Goal: Communication & Community: Participate in discussion

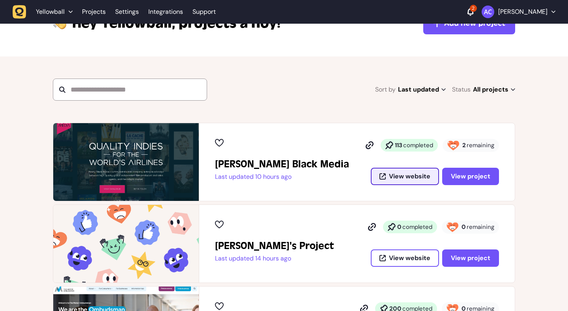
scroll to position [64, 0]
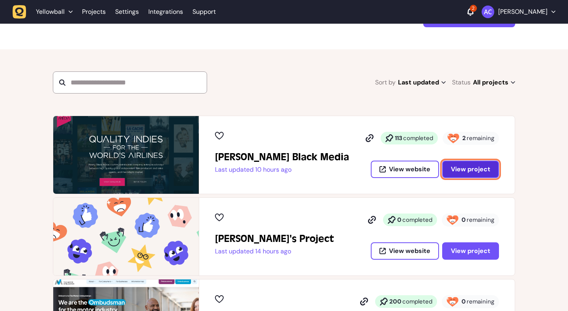
click at [483, 171] on span "View project" at bounding box center [470, 169] width 39 height 6
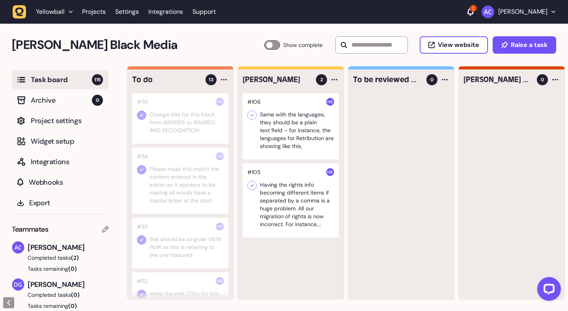
click at [293, 132] on div at bounding box center [291, 126] width 96 height 66
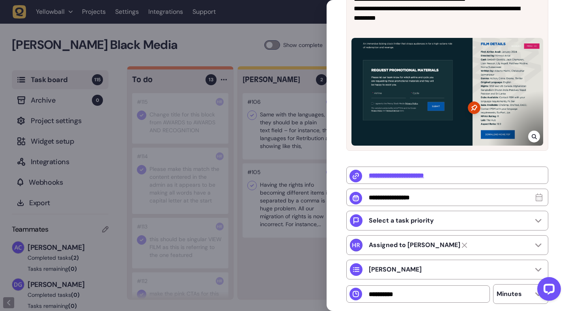
scroll to position [2, 0]
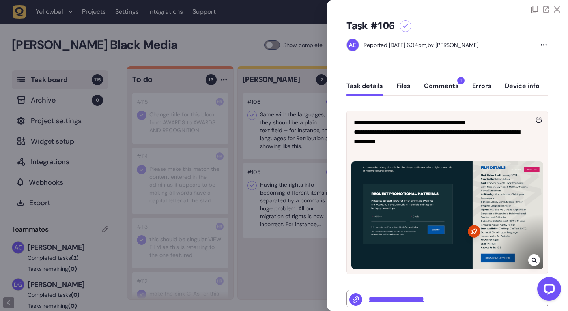
click at [456, 84] on button "Comments 1" at bounding box center [441, 89] width 35 height 14
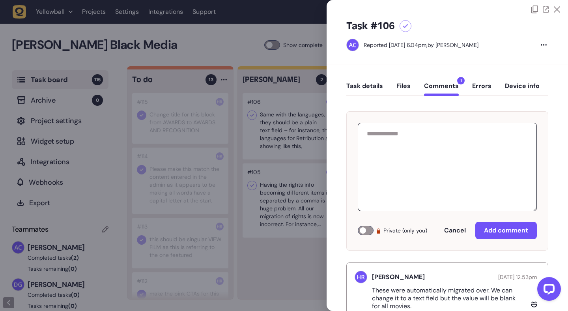
scroll to position [29, 0]
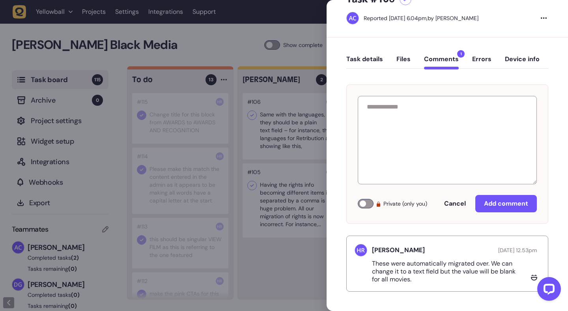
click at [279, 173] on div at bounding box center [284, 155] width 568 height 311
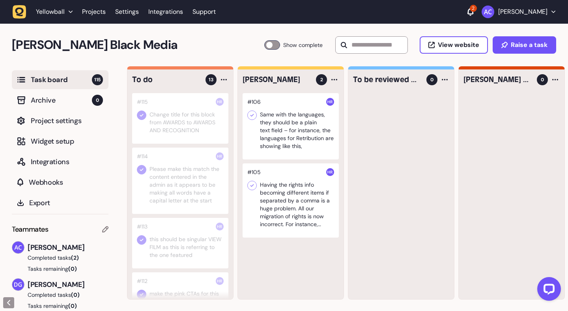
click at [296, 192] on div at bounding box center [291, 200] width 96 height 74
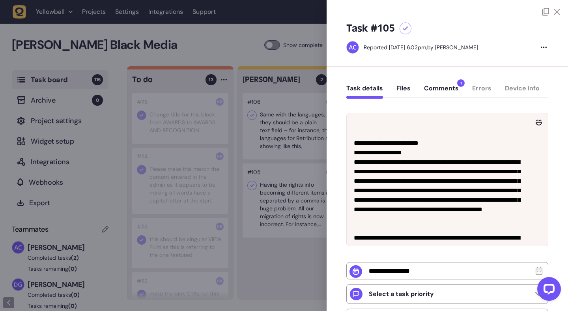
scroll to position [15, 0]
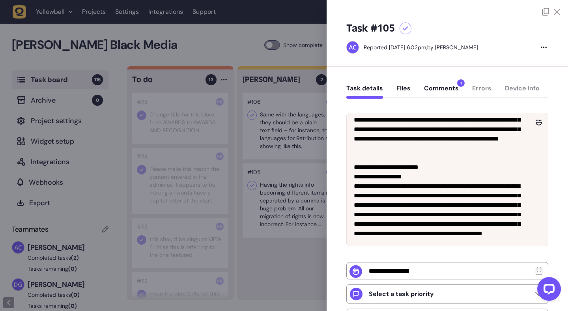
click at [451, 90] on button "Comments 1" at bounding box center [441, 91] width 35 height 14
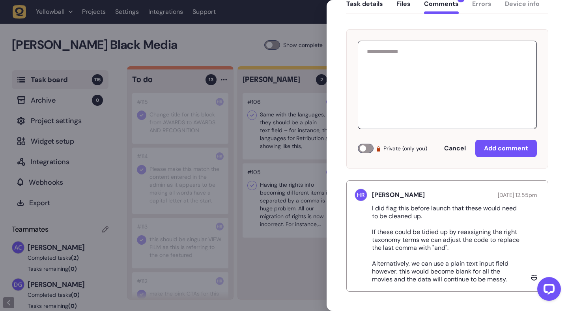
scroll to position [0, 0]
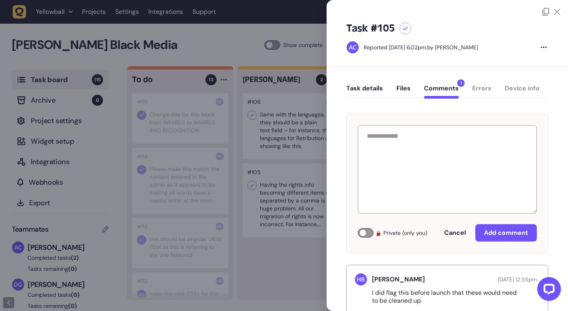
click at [290, 172] on div at bounding box center [284, 155] width 568 height 311
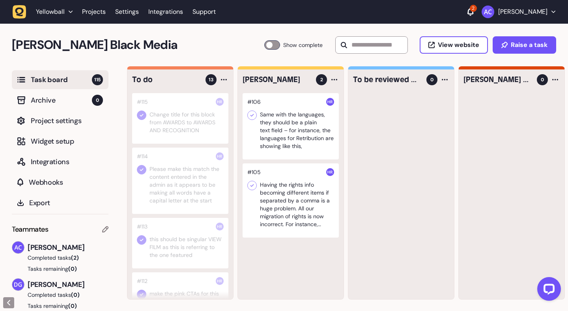
click at [184, 133] on div at bounding box center [180, 118] width 96 height 51
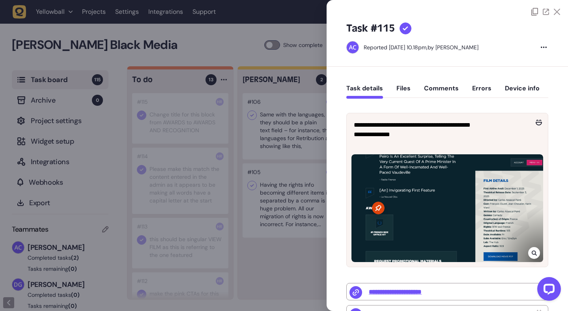
click at [450, 88] on button "Comments" at bounding box center [441, 91] width 35 height 14
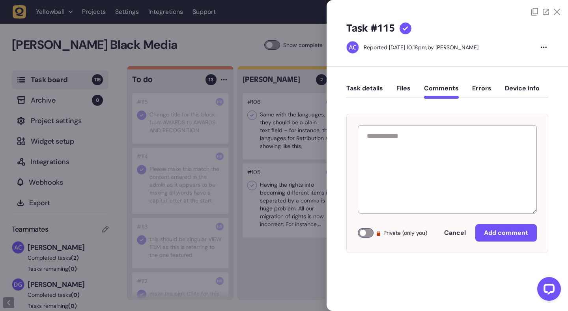
click at [172, 176] on div at bounding box center [284, 155] width 568 height 311
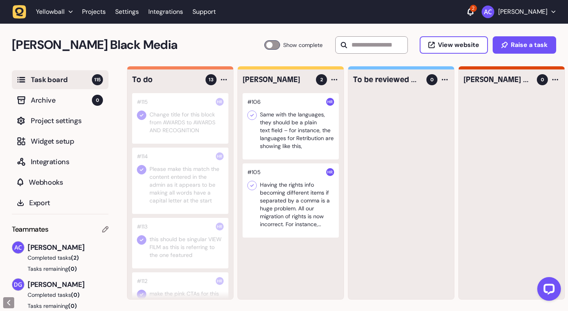
click at [188, 179] on div at bounding box center [180, 181] width 96 height 66
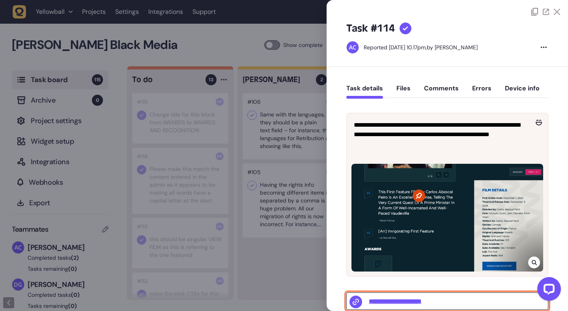
click at [397, 302] on input "**********" at bounding box center [448, 301] width 202 height 17
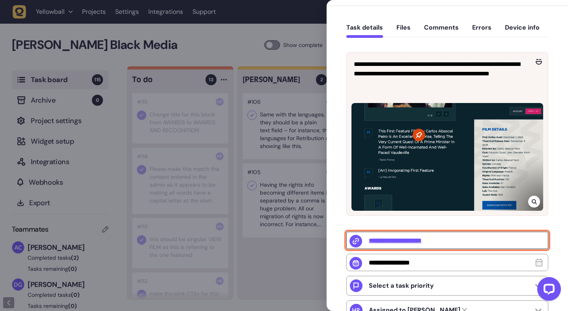
scroll to position [82, 0]
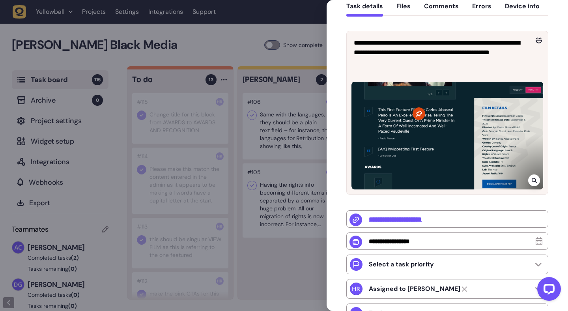
click at [185, 191] on div at bounding box center [284, 155] width 568 height 311
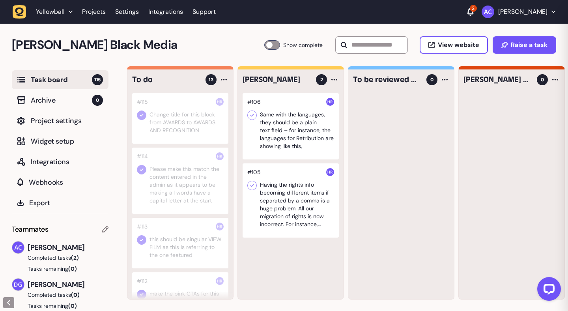
click at [186, 227] on div at bounding box center [180, 243] width 96 height 51
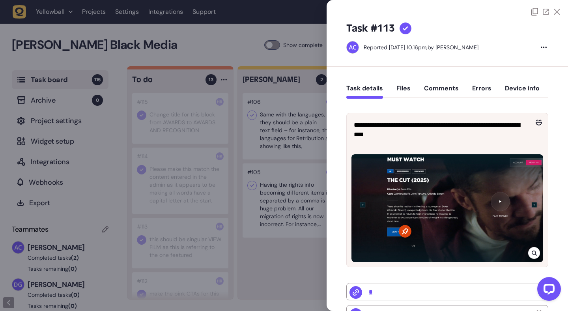
scroll to position [72, 0]
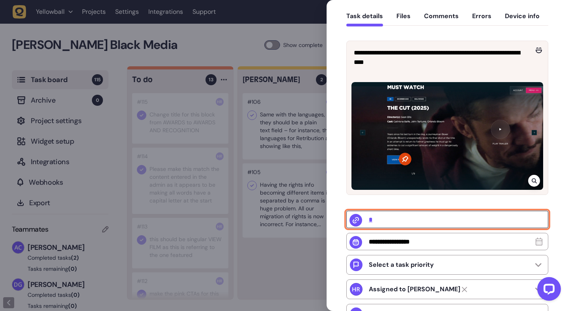
click at [369, 221] on input "*" at bounding box center [448, 219] width 202 height 17
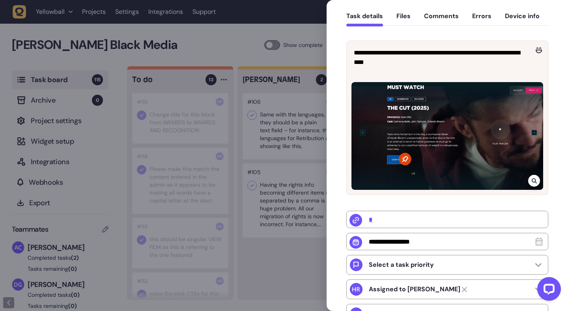
click at [272, 242] on div at bounding box center [284, 155] width 568 height 311
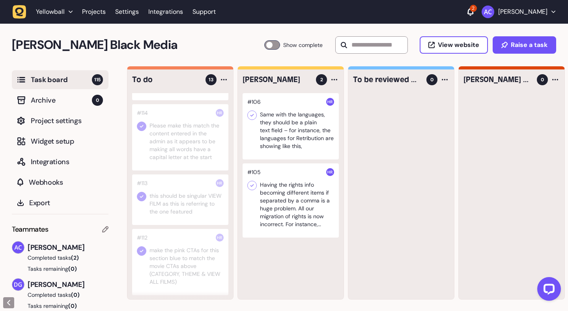
scroll to position [72, 0]
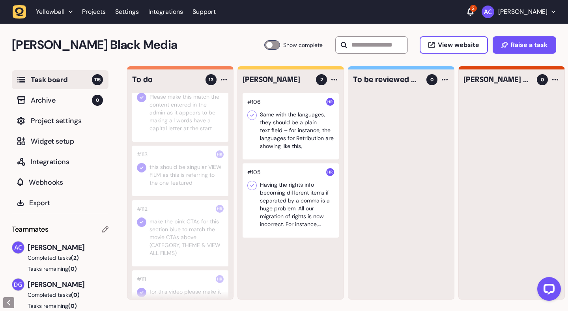
click at [186, 244] on div at bounding box center [180, 233] width 96 height 66
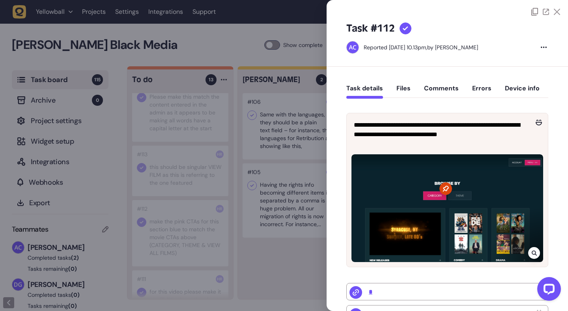
click at [450, 90] on button "Comments" at bounding box center [441, 91] width 35 height 14
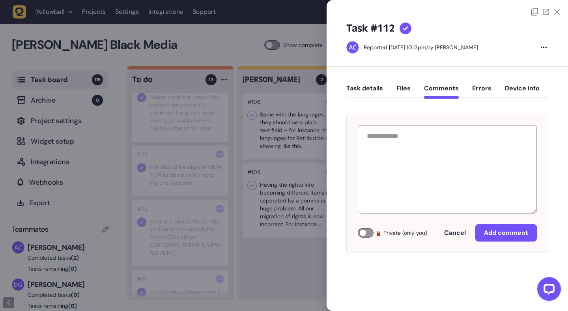
click at [381, 83] on div "Task details Files Comments Errors Device info" at bounding box center [448, 90] width 202 height 23
click at [378, 90] on button "Task details" at bounding box center [365, 91] width 37 height 14
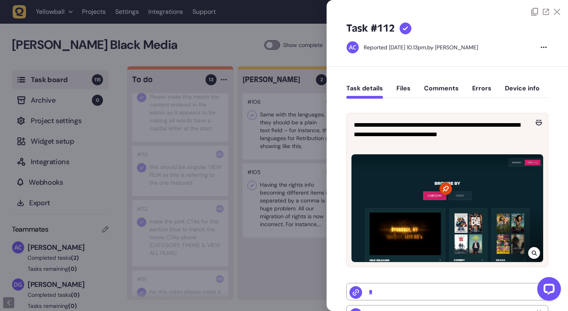
click at [405, 31] on div at bounding box center [406, 29] width 12 height 12
click at [189, 195] on div at bounding box center [284, 155] width 568 height 311
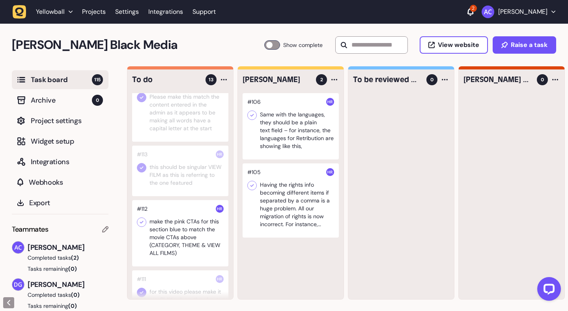
click at [189, 195] on div at bounding box center [180, 171] width 96 height 51
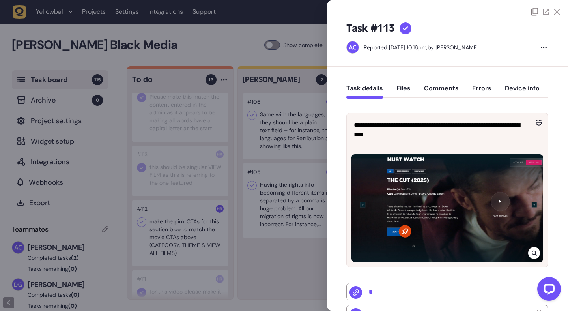
click at [553, 15] on div at bounding box center [546, 12] width 29 height 8
click at [559, 12] on div at bounding box center [448, 8] width 242 height 16
click at [557, 13] on icon at bounding box center [557, 12] width 6 height 6
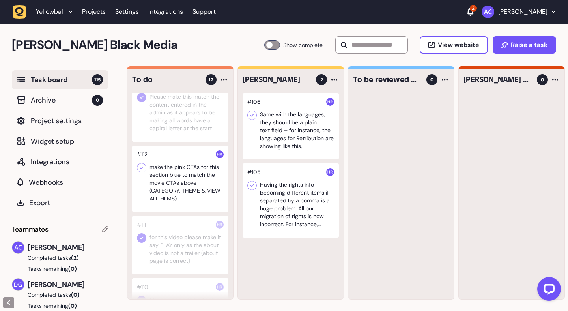
drag, startPoint x: 154, startPoint y: 173, endPoint x: 435, endPoint y: 1, distance: 330.0
click at [210, 267] on div at bounding box center [180, 253] width 96 height 74
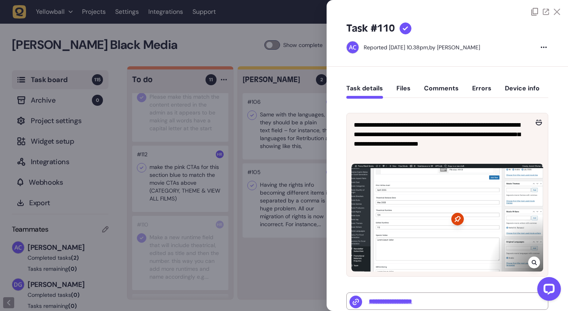
click at [198, 210] on div at bounding box center [284, 155] width 568 height 311
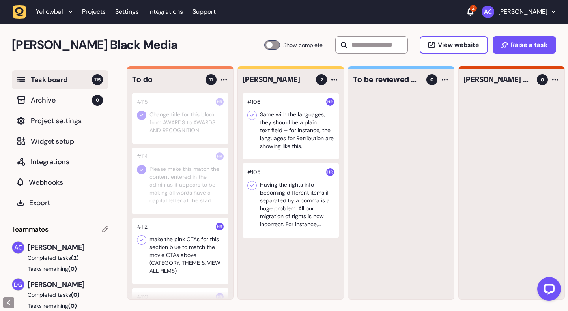
click at [189, 197] on div at bounding box center [180, 181] width 96 height 66
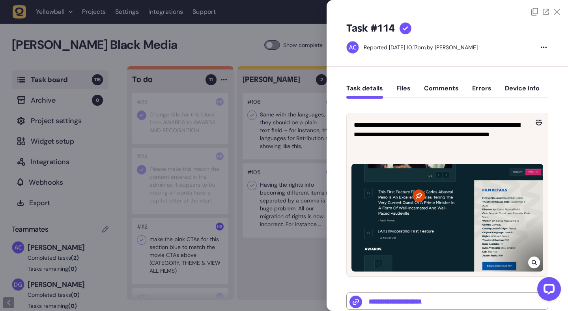
click at [189, 197] on div at bounding box center [284, 155] width 568 height 311
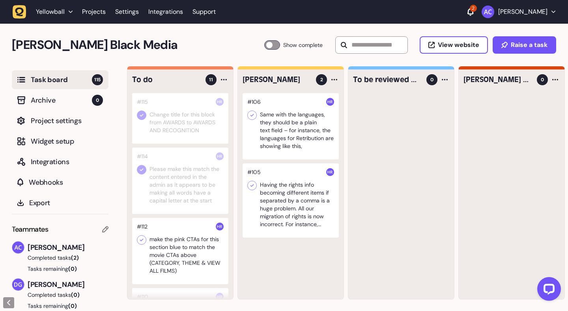
click at [189, 169] on div at bounding box center [180, 181] width 96 height 66
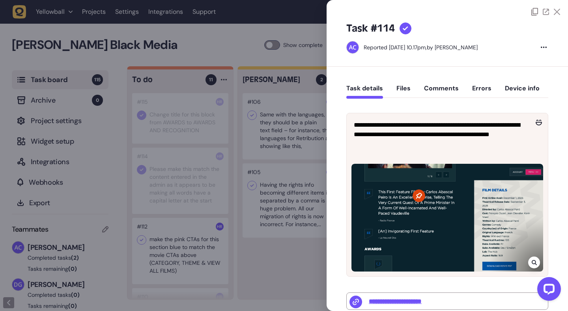
click at [409, 30] on div at bounding box center [406, 29] width 12 height 12
click at [556, 11] on icon at bounding box center [557, 12] width 6 height 6
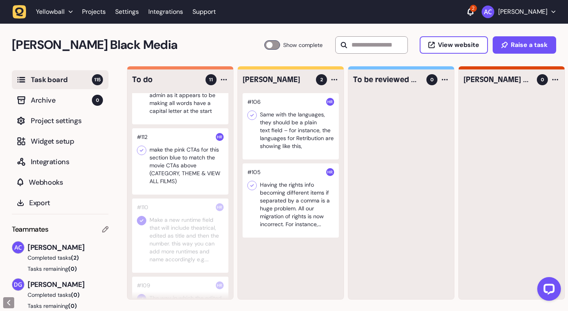
scroll to position [98, 0]
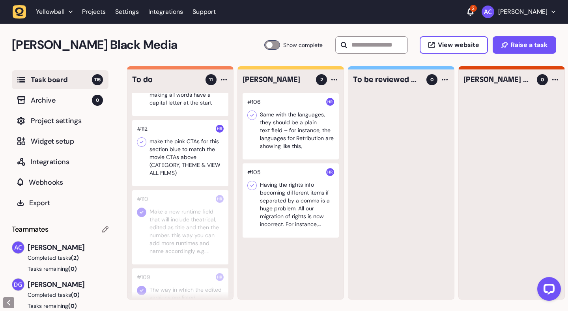
click at [177, 221] on div at bounding box center [180, 227] width 96 height 74
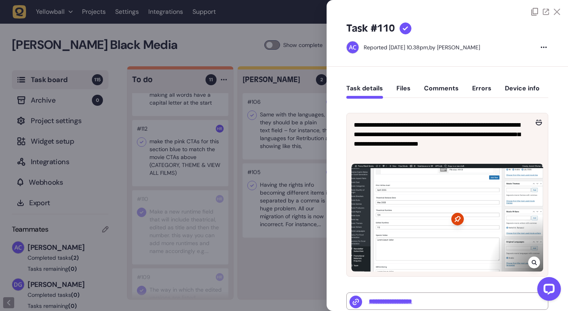
click at [405, 30] on icon at bounding box center [406, 28] width 6 height 4
click at [443, 86] on button "Comments" at bounding box center [441, 91] width 35 height 14
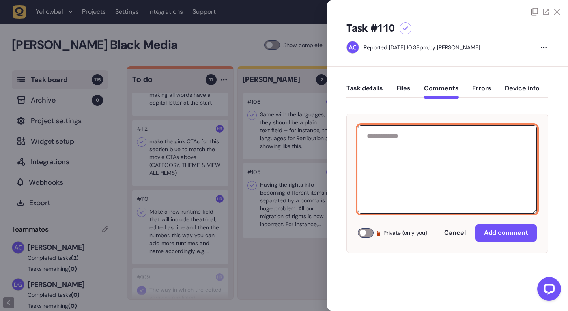
click at [428, 144] on textarea at bounding box center [447, 169] width 179 height 88
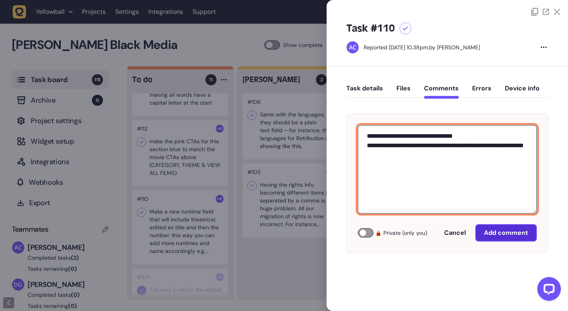
type textarea "**********"
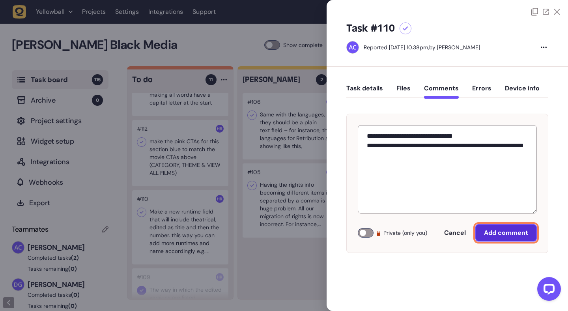
click at [516, 230] on span "Add comment" at bounding box center [506, 233] width 44 height 6
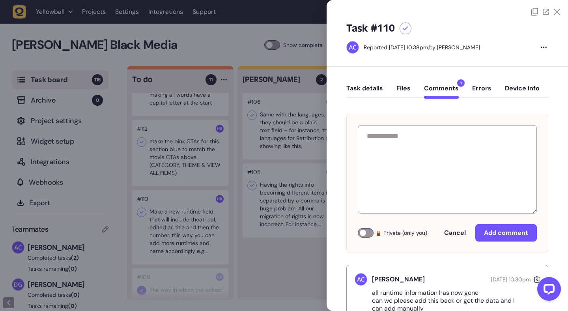
click at [187, 225] on div at bounding box center [284, 155] width 568 height 311
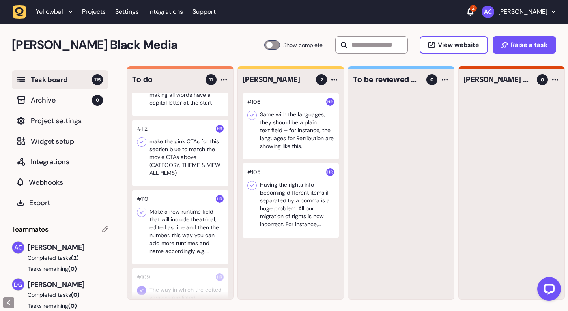
click at [186, 146] on div at bounding box center [180, 153] width 96 height 66
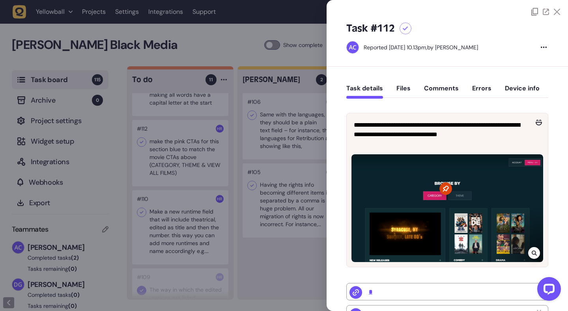
click at [436, 90] on button "Comments" at bounding box center [441, 91] width 35 height 14
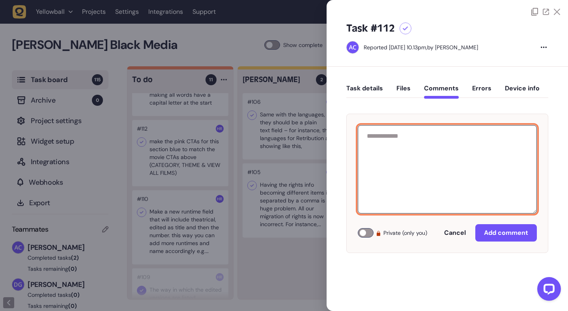
click at [431, 141] on textarea at bounding box center [447, 169] width 179 height 88
type textarea "**********"
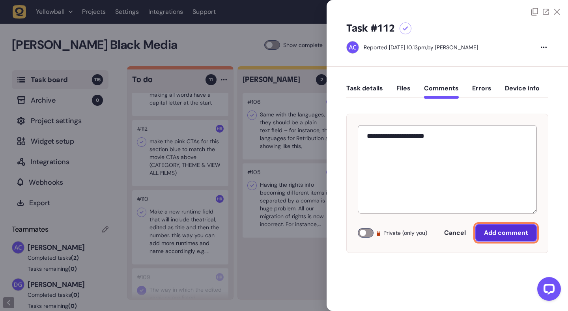
click at [509, 230] on span "Add comment" at bounding box center [506, 233] width 44 height 6
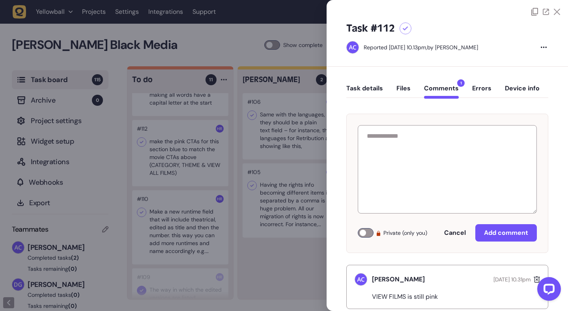
click at [188, 107] on div at bounding box center [284, 155] width 568 height 311
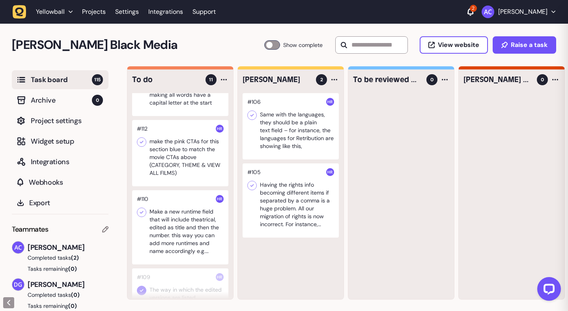
click at [191, 107] on div at bounding box center [180, 83] width 96 height 66
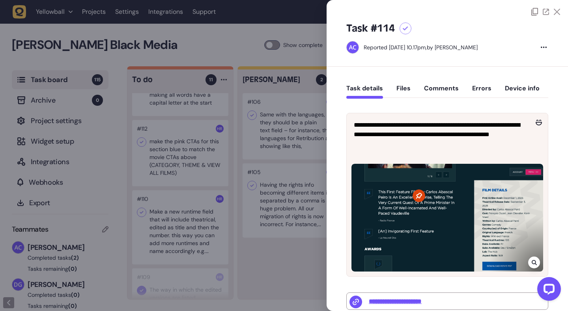
click at [451, 86] on button "Comments" at bounding box center [441, 91] width 35 height 14
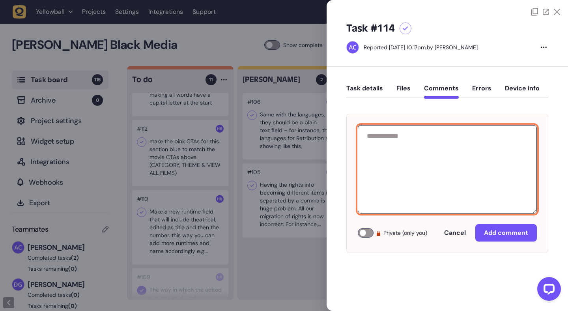
click at [431, 149] on textarea at bounding box center [447, 169] width 179 height 88
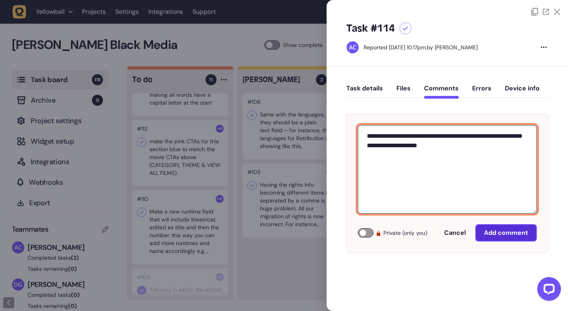
type textarea "**********"
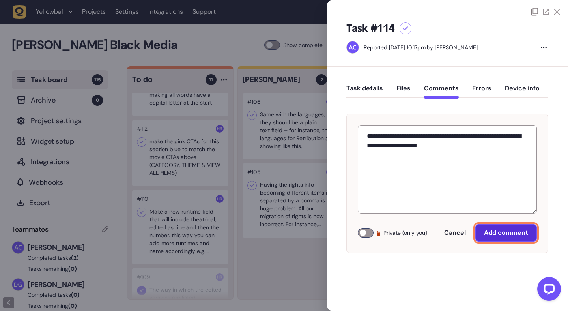
click at [505, 237] on button "Add comment" at bounding box center [507, 232] width 62 height 17
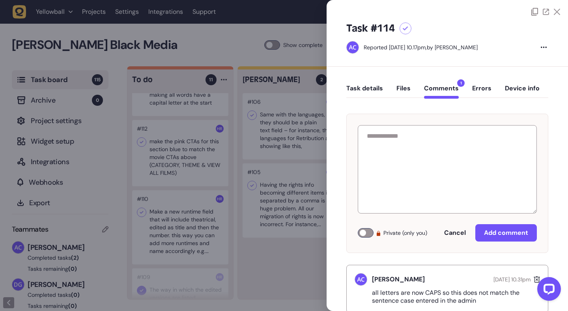
click at [557, 12] on icon at bounding box center [557, 12] width 6 height 6
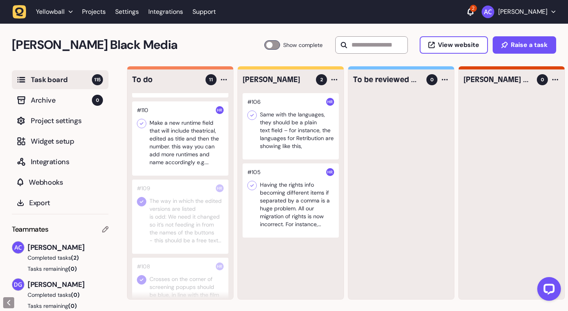
scroll to position [195, 0]
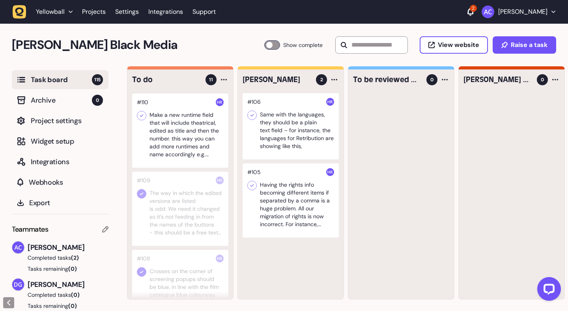
click at [185, 218] on div at bounding box center [180, 209] width 96 height 74
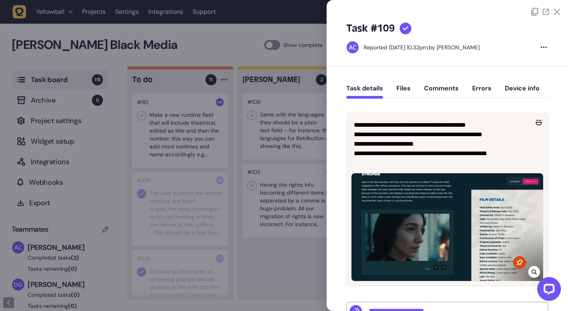
click at [193, 201] on div at bounding box center [284, 155] width 568 height 311
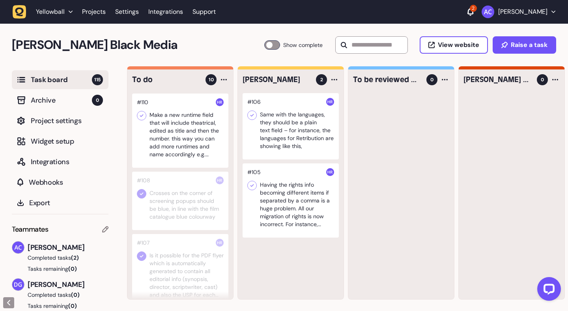
click at [193, 214] on div at bounding box center [180, 201] width 96 height 58
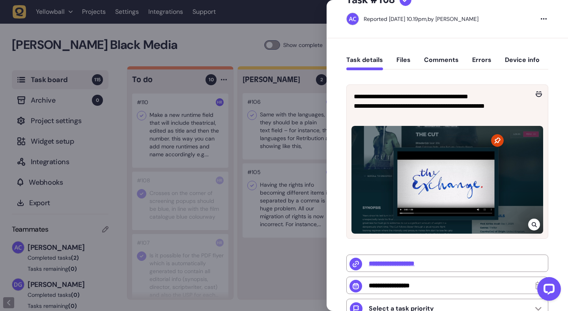
scroll to position [31, 0]
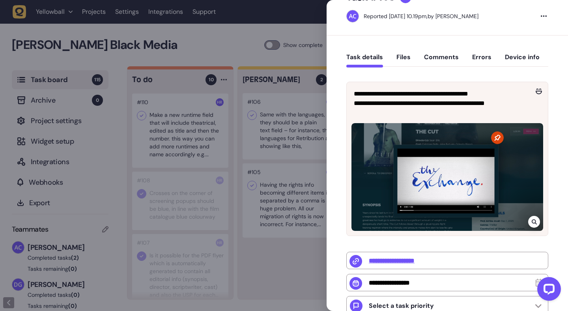
click at [452, 54] on button "Comments" at bounding box center [441, 60] width 35 height 14
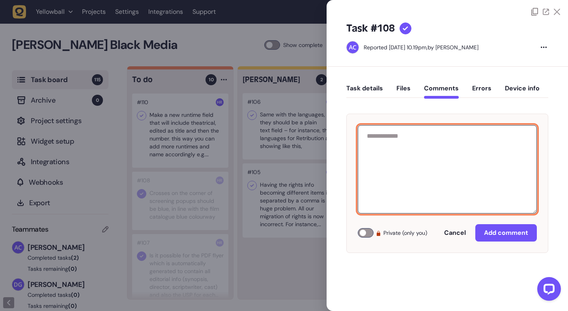
click at [440, 144] on textarea at bounding box center [447, 169] width 179 height 88
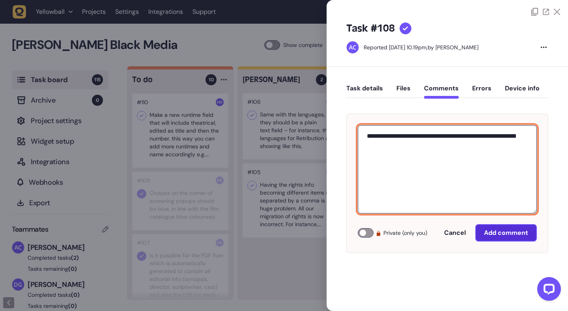
type textarea "**********"
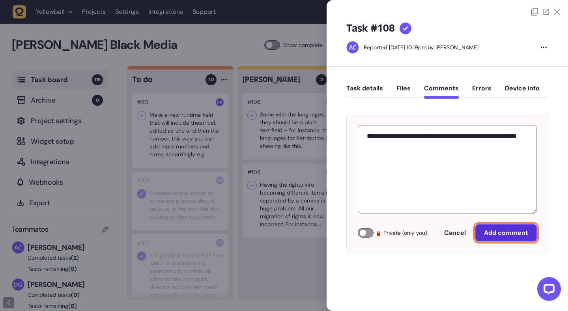
click at [512, 234] on span "Add comment" at bounding box center [506, 233] width 44 height 6
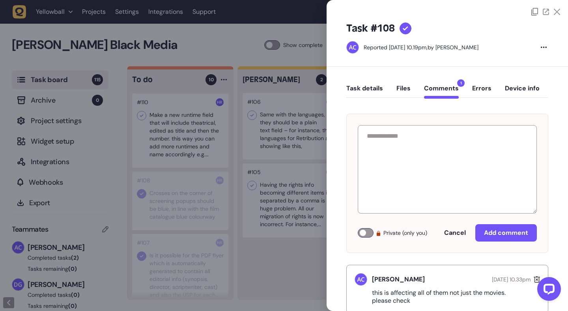
click at [402, 28] on div at bounding box center [406, 29] width 12 height 12
click at [557, 10] on icon at bounding box center [557, 12] width 6 height 6
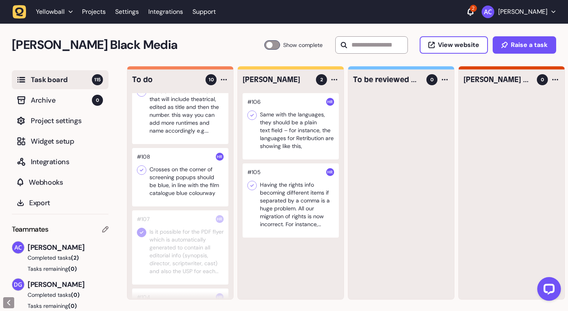
scroll to position [266, 0]
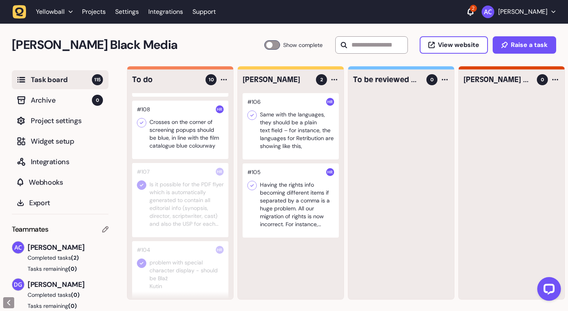
click at [184, 199] on div at bounding box center [180, 200] width 96 height 74
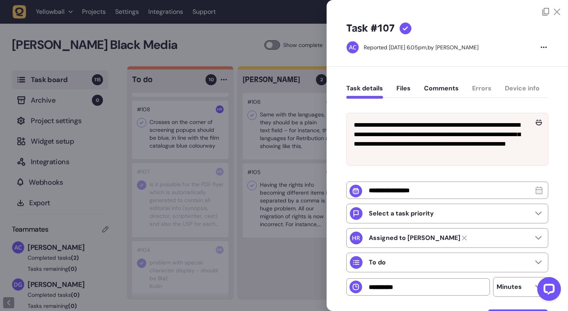
click at [445, 90] on button "Comments" at bounding box center [441, 91] width 35 height 14
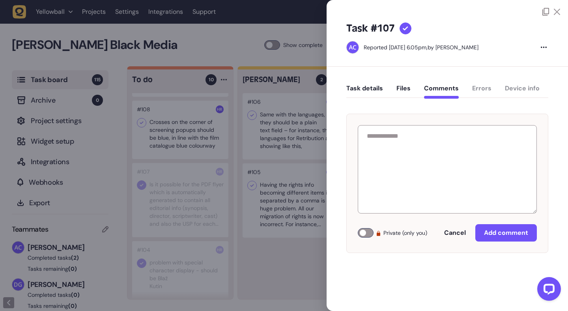
click at [284, 150] on div at bounding box center [284, 155] width 568 height 311
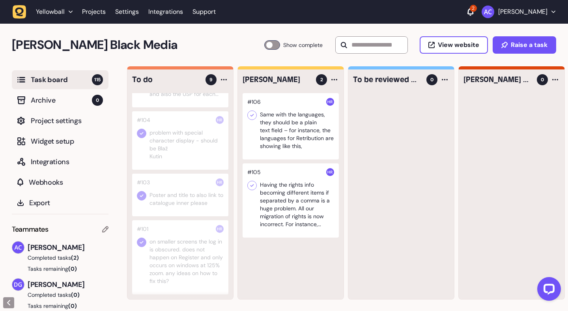
click at [173, 259] on div at bounding box center [180, 257] width 96 height 74
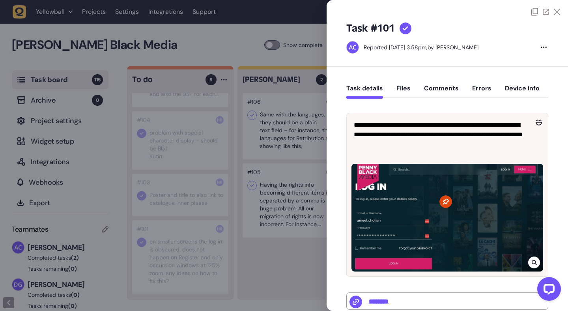
click at [192, 148] on div at bounding box center [284, 155] width 568 height 311
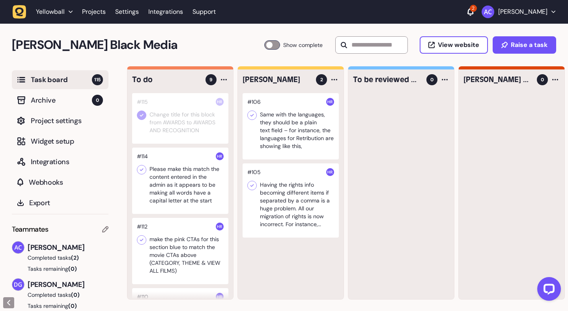
click at [204, 125] on div at bounding box center [180, 118] width 96 height 51
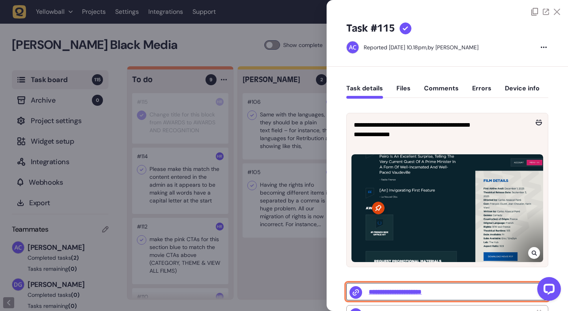
click at [428, 292] on input "**********" at bounding box center [448, 291] width 202 height 17
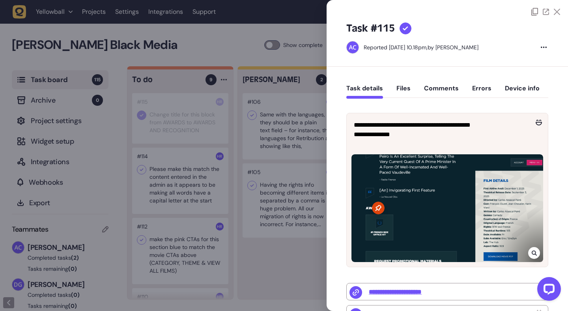
click at [405, 29] on icon at bounding box center [406, 28] width 6 height 4
click at [446, 84] on button "Comments" at bounding box center [441, 91] width 35 height 14
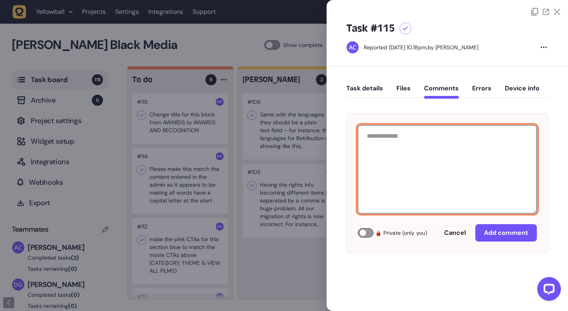
click at [436, 137] on textarea at bounding box center [447, 169] width 179 height 88
type textarea "********"
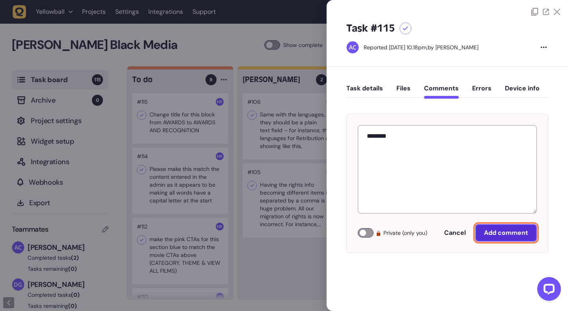
click at [506, 231] on span "Add comment" at bounding box center [506, 233] width 44 height 6
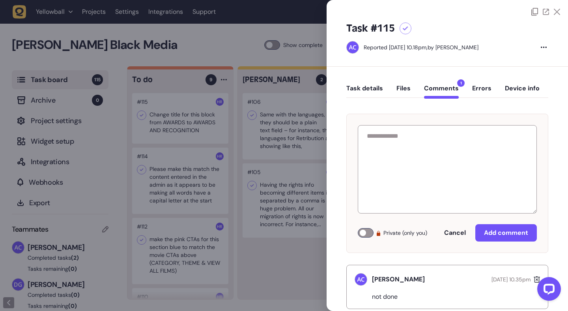
click at [554, 13] on icon at bounding box center [557, 12] width 6 height 6
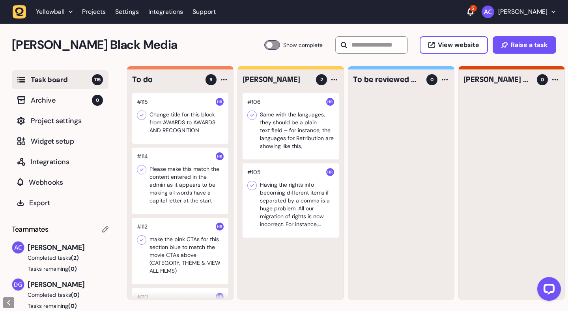
click at [200, 195] on div at bounding box center [180, 181] width 96 height 66
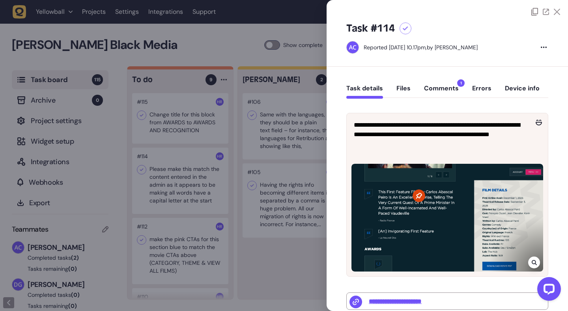
click at [200, 195] on div at bounding box center [284, 155] width 568 height 311
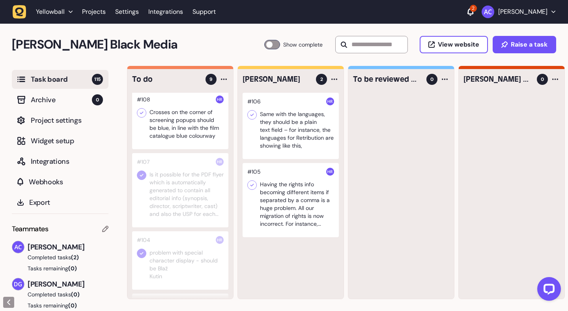
scroll to position [296, 0]
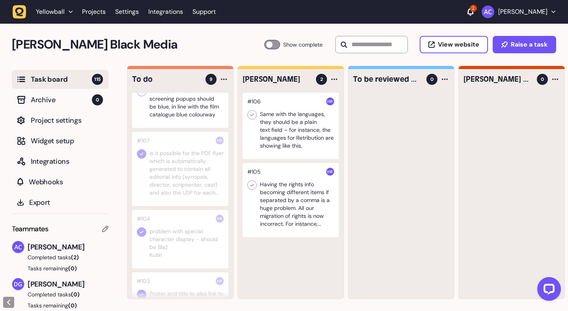
click at [196, 191] on div at bounding box center [180, 169] width 96 height 74
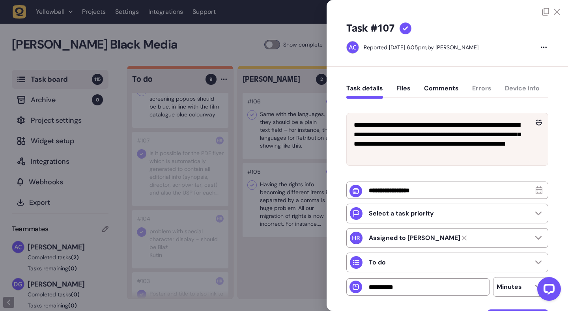
click at [236, 152] on div at bounding box center [284, 155] width 568 height 311
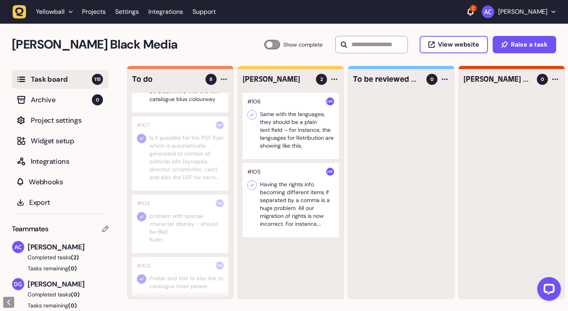
scroll to position [317, 0]
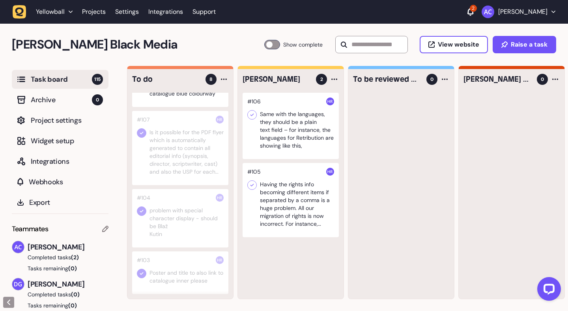
click at [188, 206] on div at bounding box center [180, 218] width 96 height 58
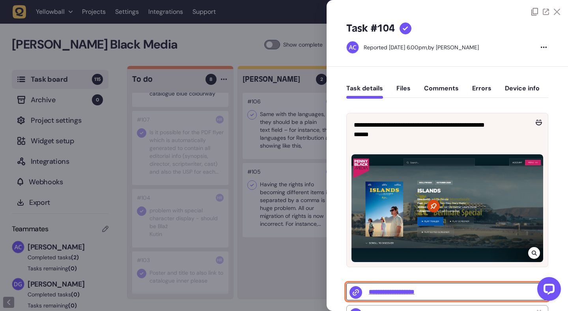
click at [394, 294] on input "**********" at bounding box center [448, 291] width 202 height 17
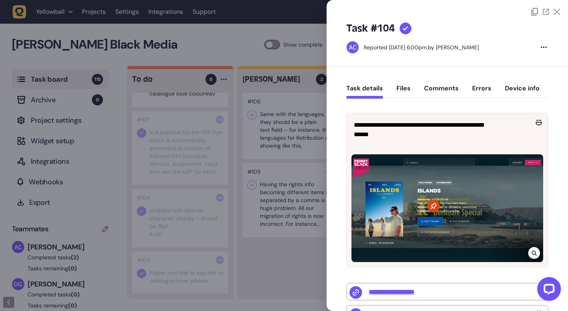
click at [555, 11] on icon at bounding box center [557, 12] width 6 height 6
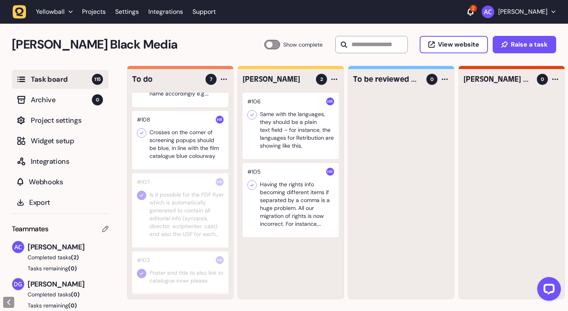
click at [182, 282] on div at bounding box center [180, 272] width 96 height 43
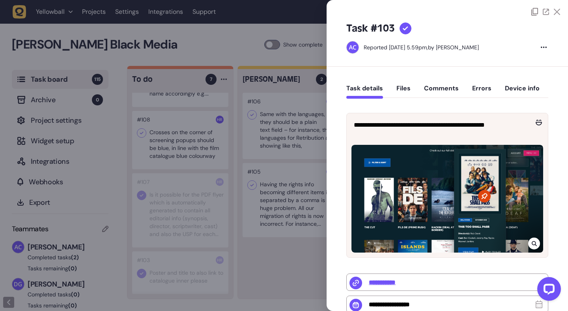
click at [295, 249] on div at bounding box center [284, 155] width 568 height 311
